Goal: Task Accomplishment & Management: Manage account settings

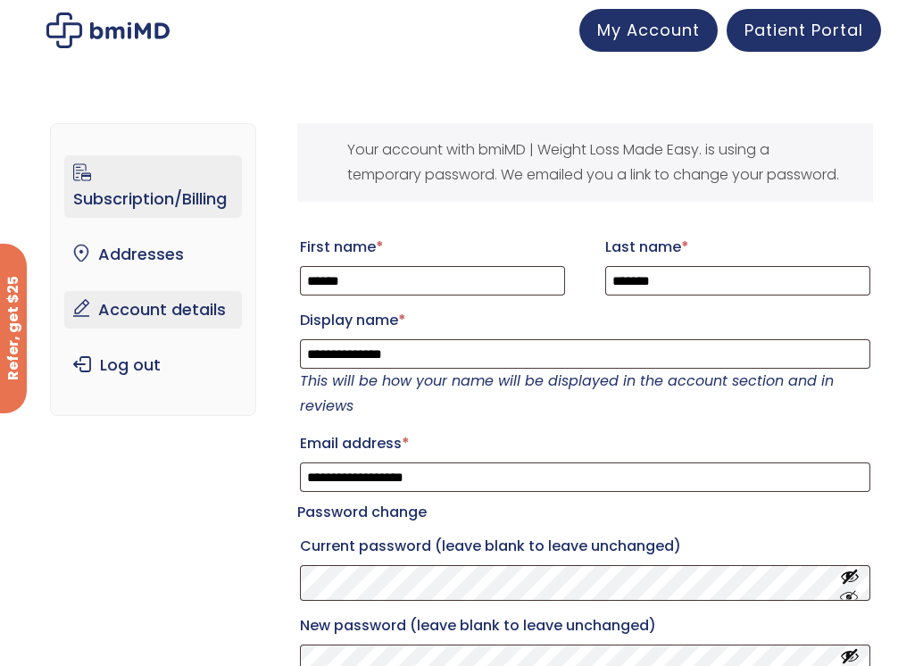
click at [194, 207] on link "Subscription/Billing" at bounding box center [152, 186] width 177 height 63
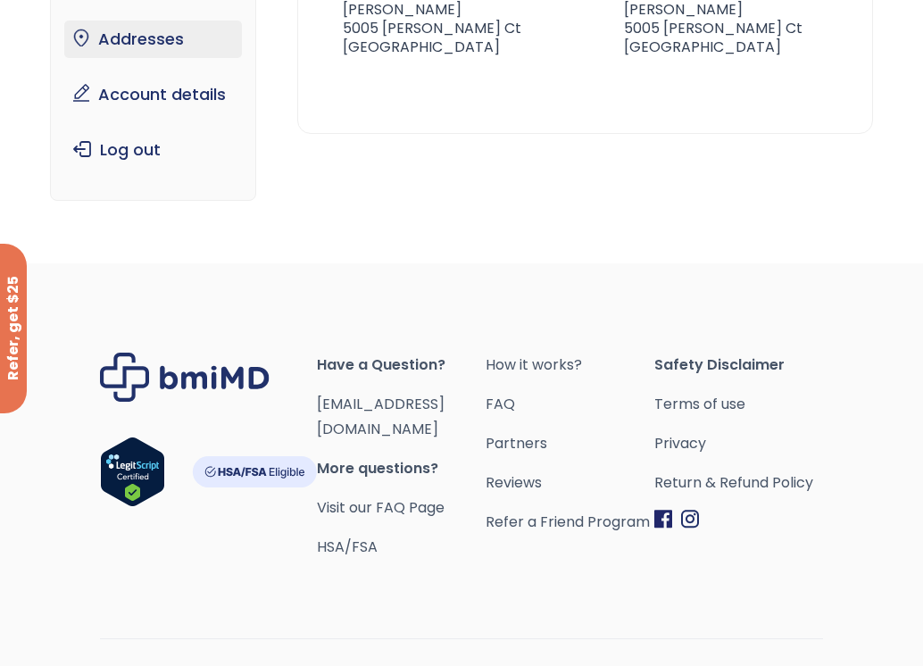
scroll to position [239, 0]
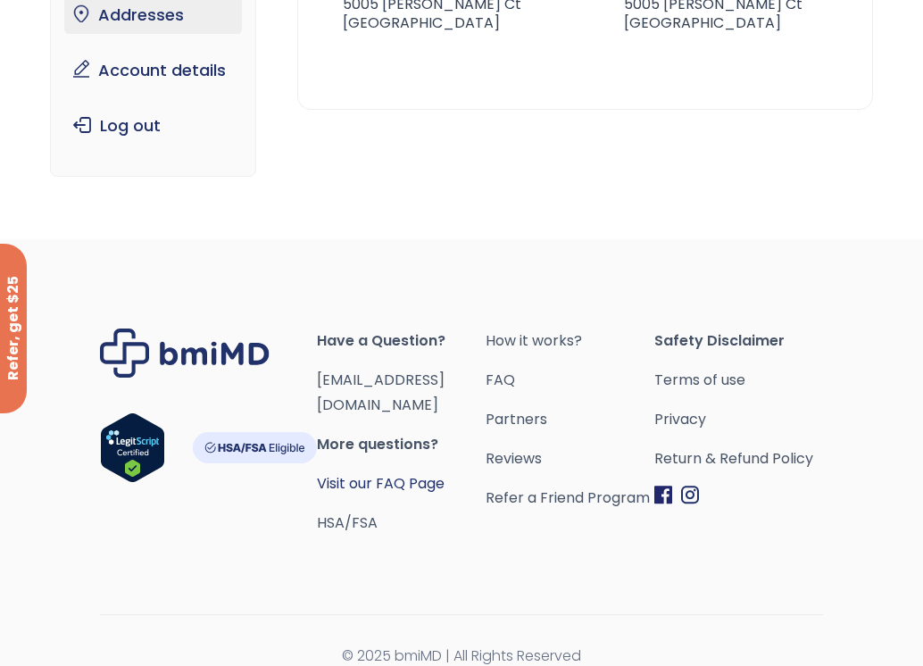
click at [396, 473] on link "Visit our FAQ Page" at bounding box center [381, 483] width 128 height 21
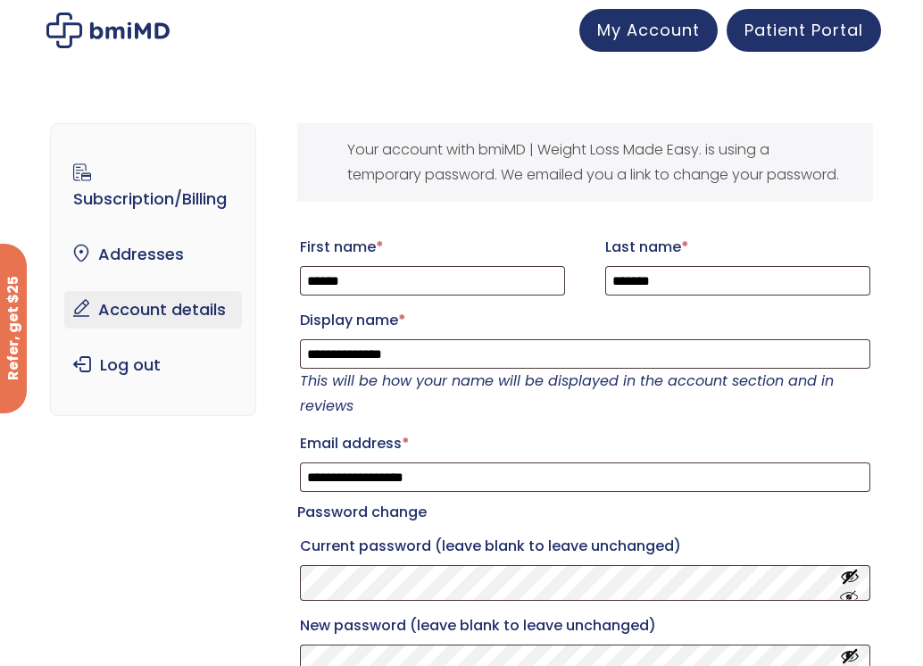
click at [169, 220] on ul "Subscription/Billing bmiRewards Addresses Account details Submit a Review Log o…" at bounding box center [152, 269] width 177 height 229
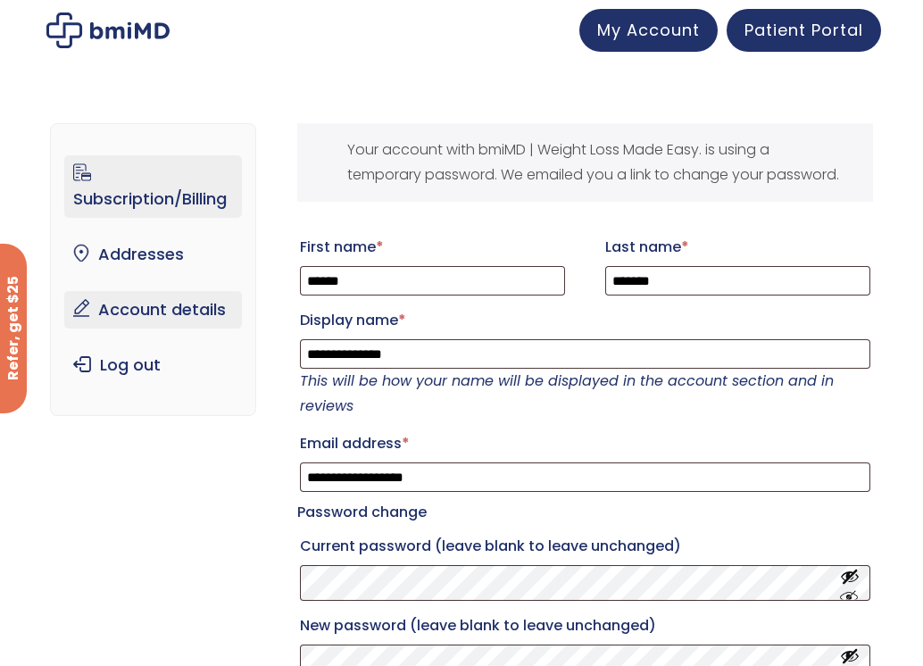
click at [164, 207] on link "Subscription/Billing" at bounding box center [152, 186] width 177 height 63
